Goal: Find specific page/section: Find specific page/section

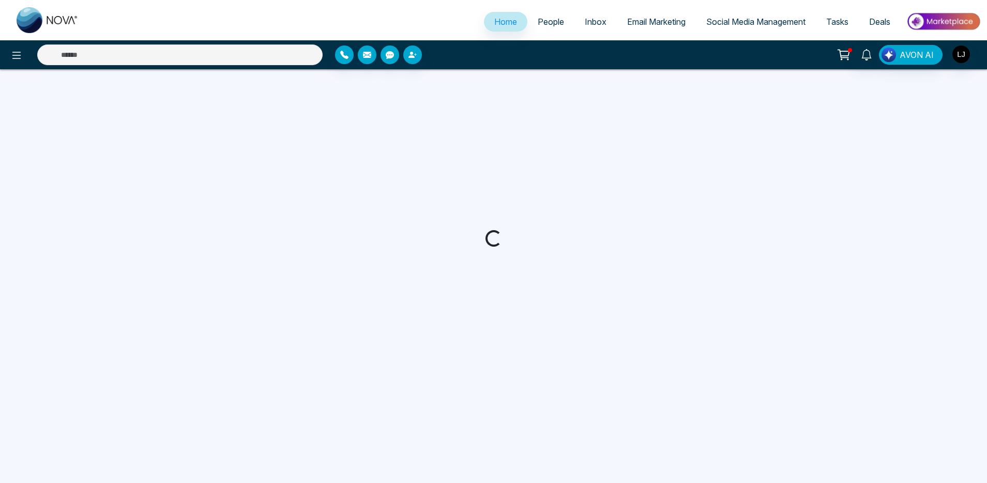
select select "*"
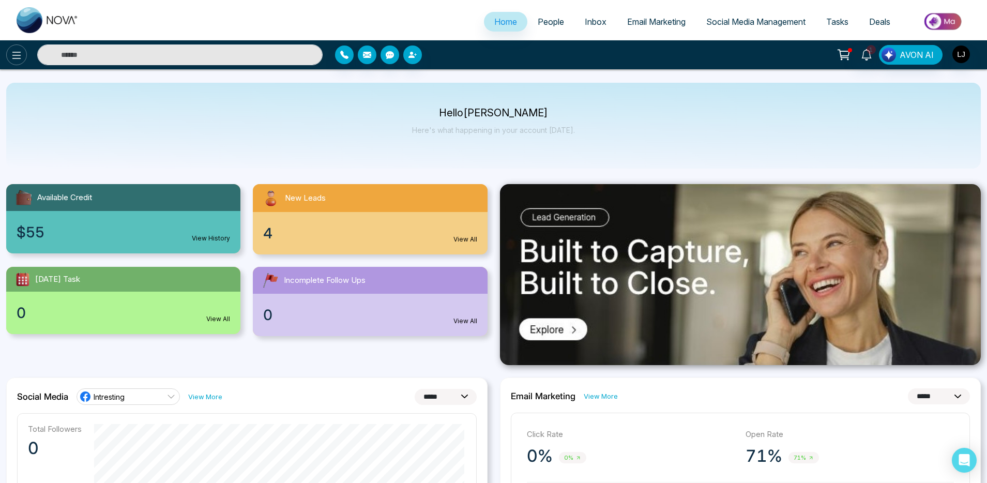
click at [21, 57] on icon at bounding box center [16, 55] width 12 height 12
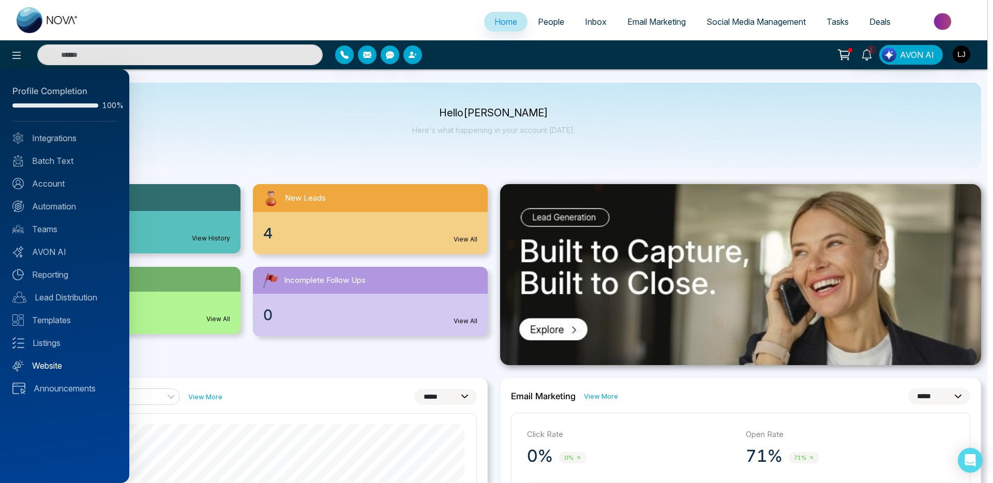
click at [51, 365] on link "Website" at bounding box center [64, 365] width 104 height 12
